Goal: Task Accomplishment & Management: Complete application form

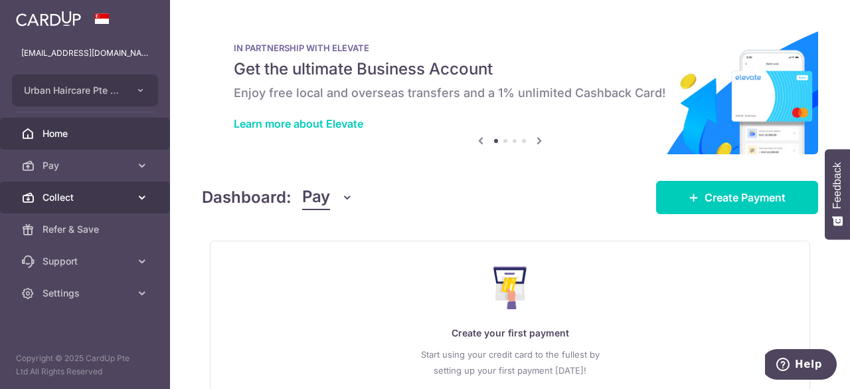
click at [86, 189] on link "Collect" at bounding box center [85, 197] width 170 height 32
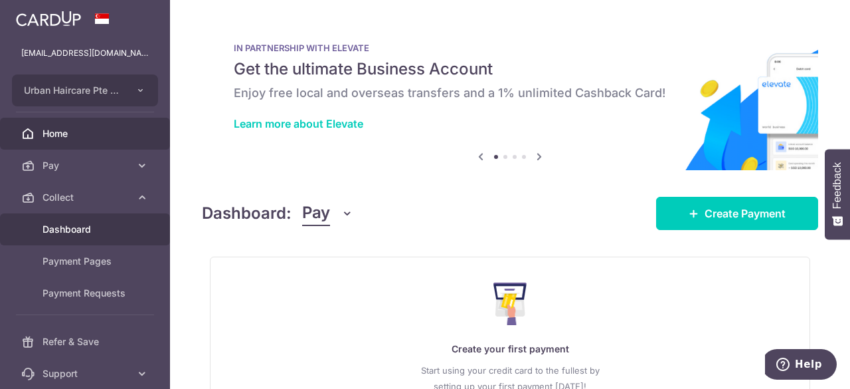
click at [96, 229] on span "Dashboard" at bounding box center [87, 229] width 88 height 13
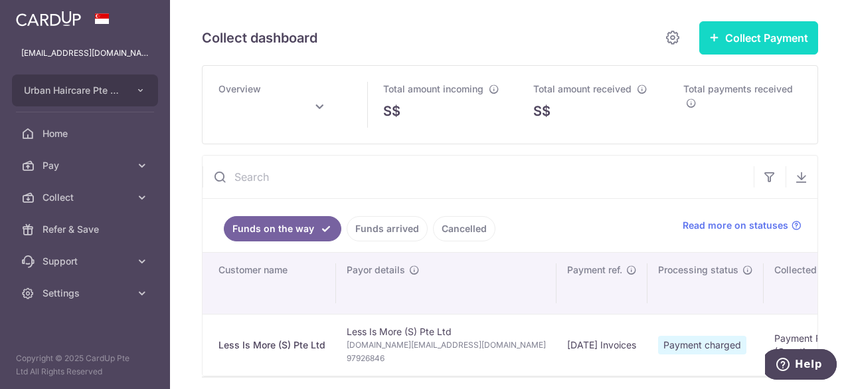
click at [773, 32] on button "Collect Payment" at bounding box center [758, 37] width 119 height 33
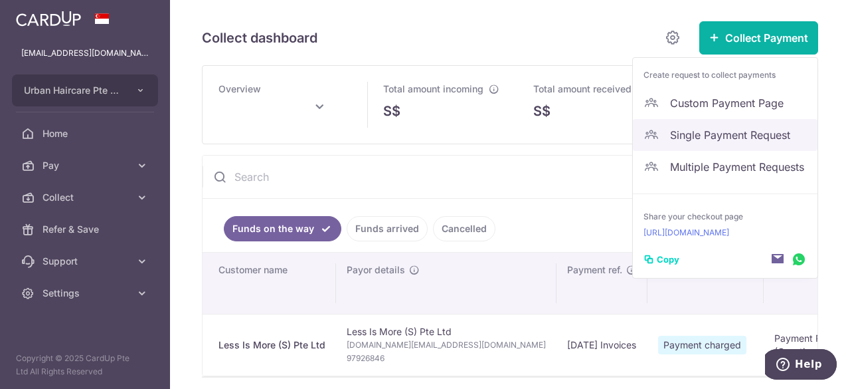
click at [701, 131] on span "Single Payment Request" at bounding box center [738, 135] width 137 height 16
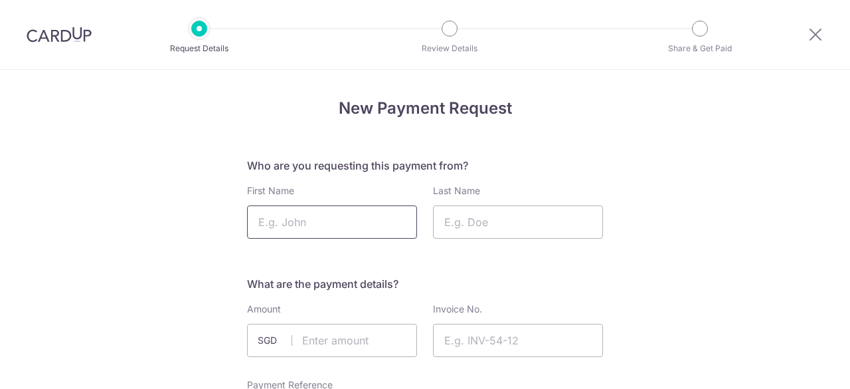
click at [287, 232] on input "First Name" at bounding box center [332, 221] width 170 height 33
type input "Less Is More (S)"
click at [559, 232] on input "Last Name" at bounding box center [518, 221] width 170 height 33
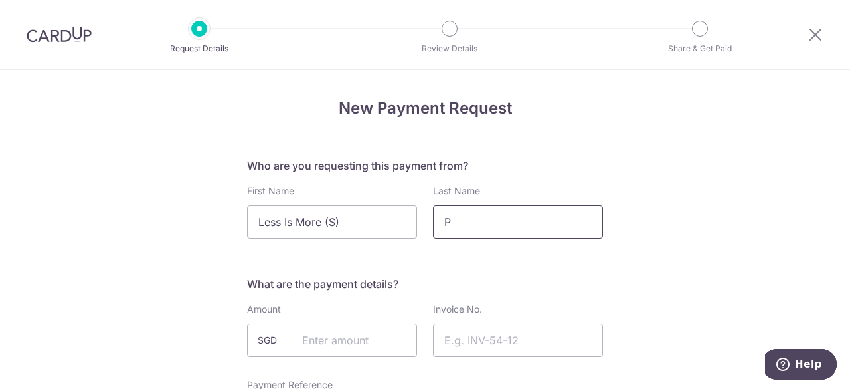
type input "Pte. Ltd."
click at [330, 350] on input "text" at bounding box center [332, 339] width 170 height 33
type input "3372.47"
click at [473, 346] on input "Invoice No." at bounding box center [518, 339] width 170 height 33
click at [571, 345] on input "Invoice 00029051, 00029109, 000" at bounding box center [518, 339] width 170 height 33
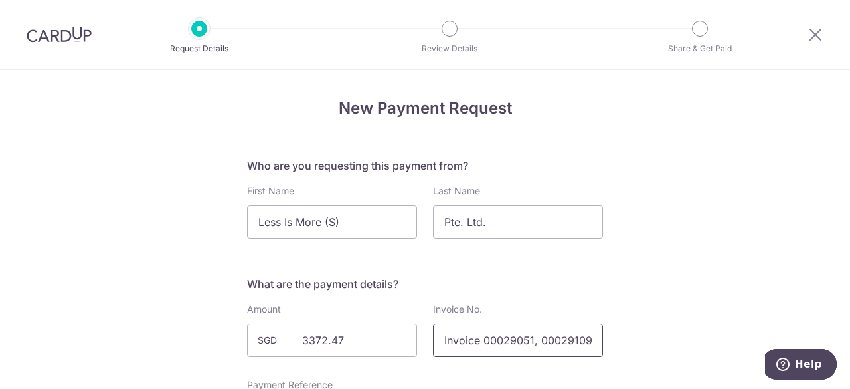
click at [571, 338] on input "Invoice 00029051, 00029109, 00029198," at bounding box center [518, 339] width 170 height 33
click at [571, 345] on input "Invoice 00029051, 00029109, 00029198, 00029132, 00029180, 000292" at bounding box center [518, 339] width 170 height 33
click at [559, 346] on input "Invoice 00029051, 00029109, 00029198, 00029132, 00029180, 00029289 & CN000" at bounding box center [518, 339] width 170 height 33
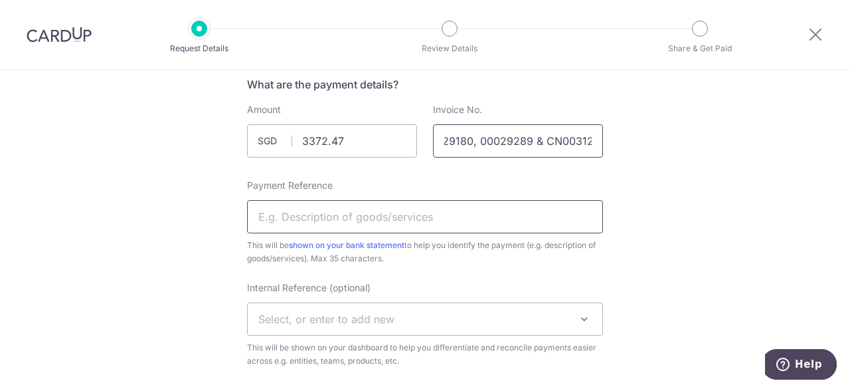
type input "Invoice 00029051, 00029109, 00029198, 00029132, 00029180, 00029289 & CN003123"
click at [482, 228] on input "Payment Reference" at bounding box center [425, 216] width 356 height 33
drag, startPoint x: 316, startPoint y: 217, endPoint x: 351, endPoint y: 210, distance: 35.8
click at [316, 217] on input "[DATE] Invoices" at bounding box center [425, 216] width 356 height 33
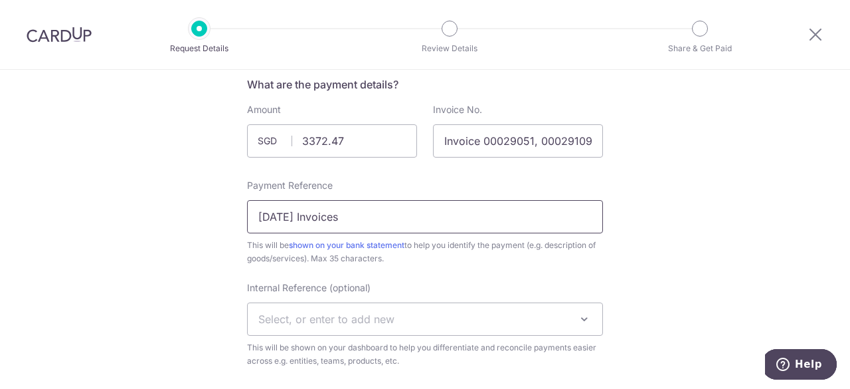
click at [388, 219] on input "[DATE] Invoices" at bounding box center [425, 216] width 356 height 33
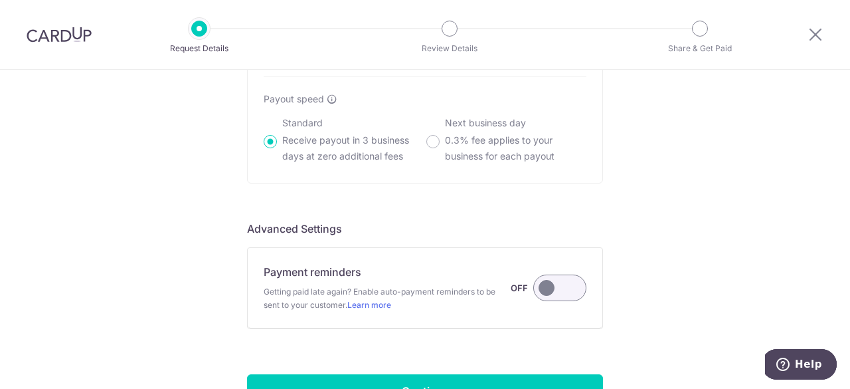
scroll to position [1108, 0]
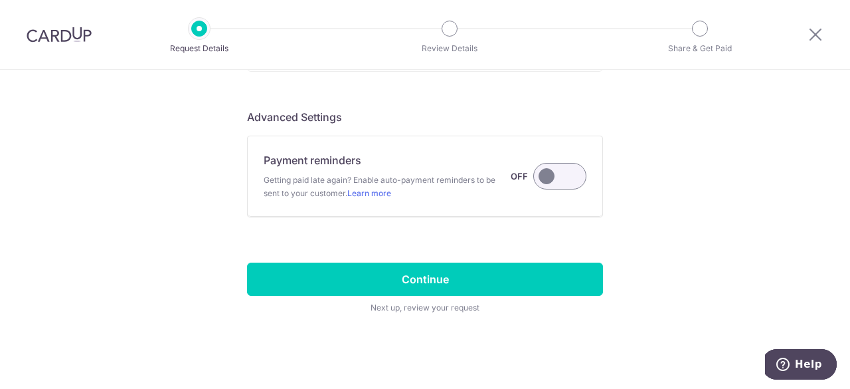
type input "[DATE] Invoices"
click at [444, 285] on input "Continue" at bounding box center [425, 278] width 356 height 33
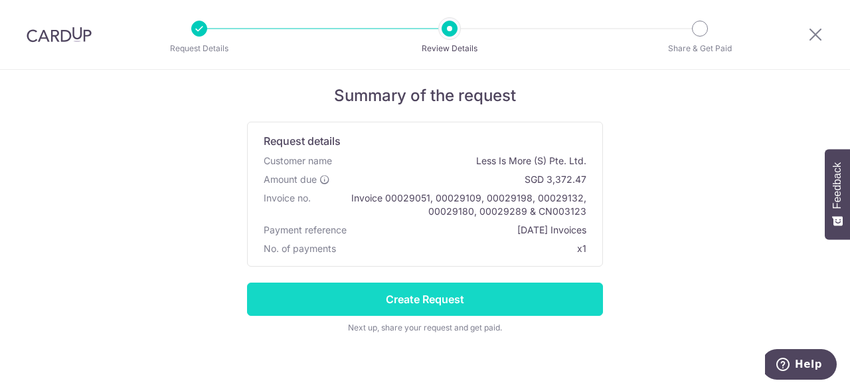
click at [490, 293] on input "Create Request" at bounding box center [425, 298] width 356 height 33
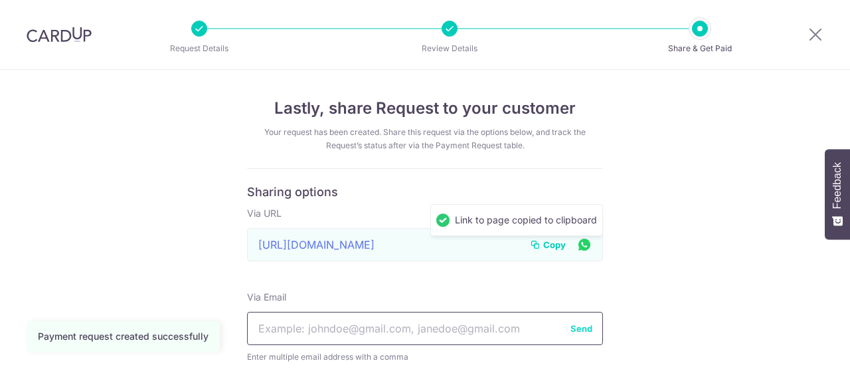
drag, startPoint x: 0, startPoint y: 0, endPoint x: 507, endPoint y: 334, distance: 607.6
click at [507, 334] on input "text" at bounding box center [425, 328] width 356 height 33
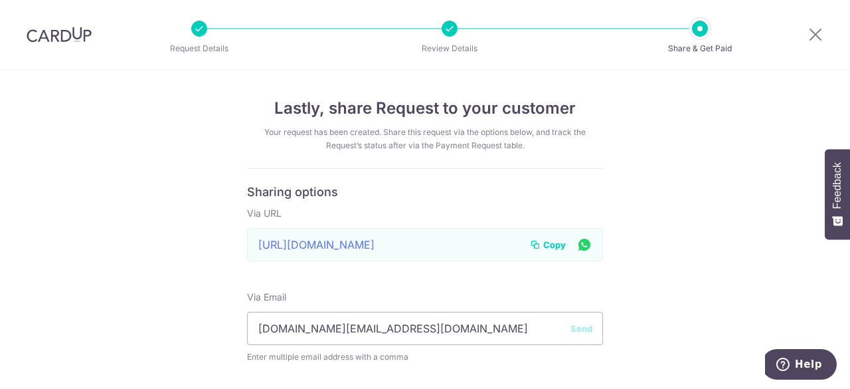
click at [571, 326] on button "Send" at bounding box center [582, 327] width 22 height 13
click at [396, 325] on input "[DOMAIN_NAME][EMAIL_ADDRESS][DOMAIN_NAME]" at bounding box center [425, 328] width 356 height 33
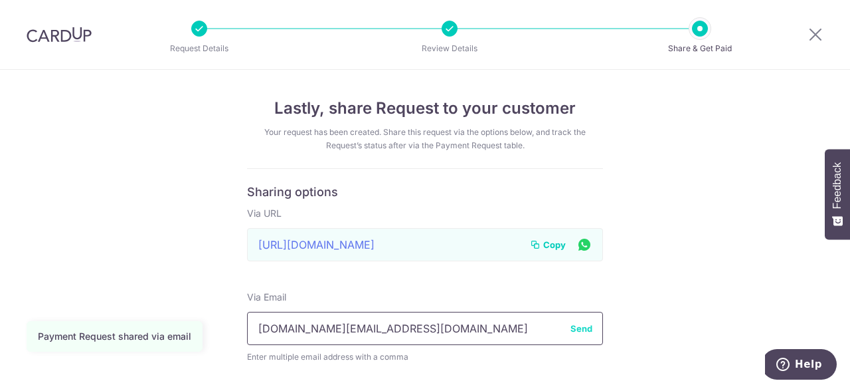
drag, startPoint x: 396, startPoint y: 325, endPoint x: 244, endPoint y: 318, distance: 152.3
click at [247, 318] on input "[DOMAIN_NAME][EMAIL_ADDRESS][DOMAIN_NAME]" at bounding box center [425, 328] width 356 height 33
click at [573, 329] on button "Send" at bounding box center [582, 327] width 22 height 13
drag, startPoint x: 428, startPoint y: 327, endPoint x: 202, endPoint y: 322, distance: 226.6
click at [202, 322] on div "Lastly, share Request to your customer Your request has been created. Share thi…" at bounding box center [425, 256] width 850 height 372
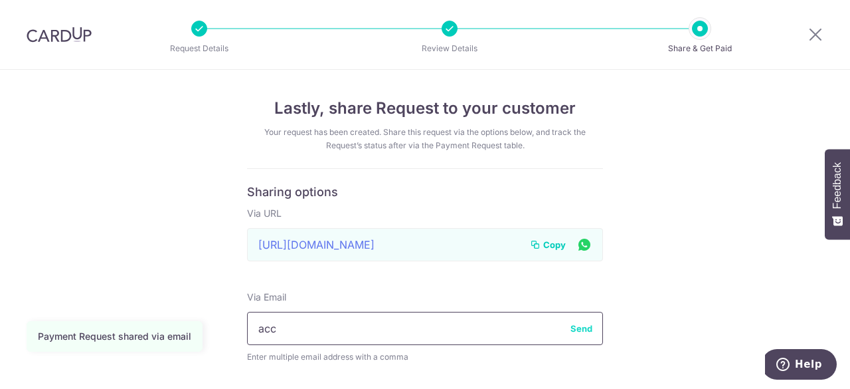
type input "[EMAIL_ADDRESS][DOMAIN_NAME]"
click at [579, 325] on button "Send" at bounding box center [582, 327] width 22 height 13
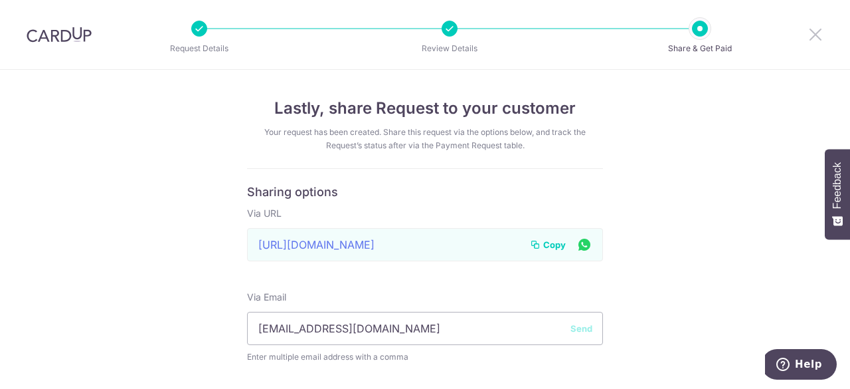
drag, startPoint x: 816, startPoint y: 31, endPoint x: 743, endPoint y: 120, distance: 114.7
click at [816, 31] on icon at bounding box center [816, 34] width 16 height 17
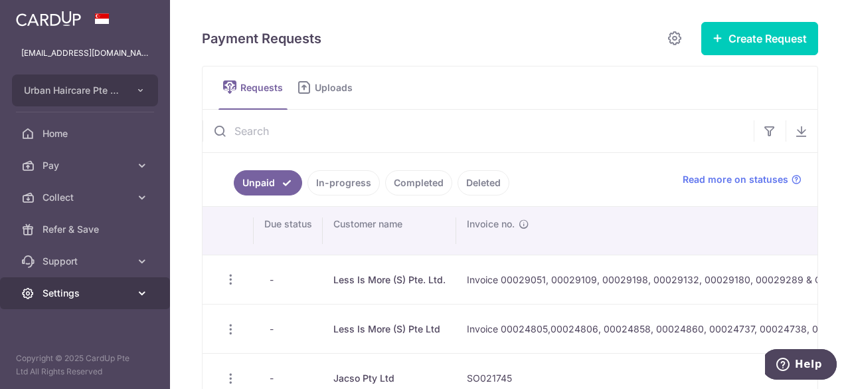
click at [147, 290] on icon at bounding box center [142, 292] width 13 height 13
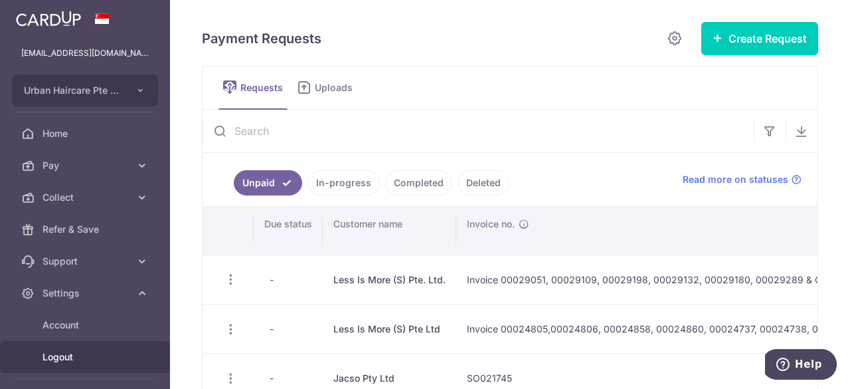
click at [56, 355] on span "Logout" at bounding box center [87, 356] width 88 height 13
